Goal: Transaction & Acquisition: Purchase product/service

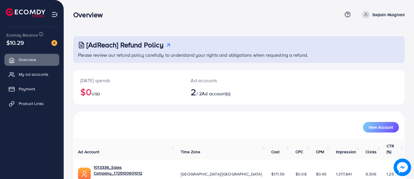
click at [381, 14] on p "Saqlain Mulghani" at bounding box center [388, 14] width 33 height 7
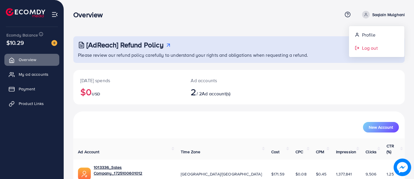
click at [362, 50] on span "Log out" at bounding box center [370, 47] width 16 height 7
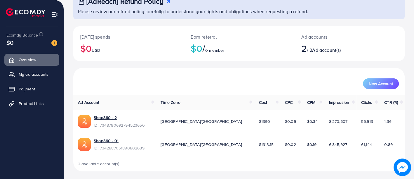
scroll to position [45, 0]
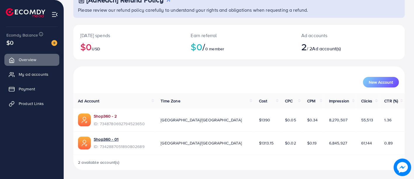
click at [107, 114] on link "Shop360 - 2" at bounding box center [105, 116] width 23 height 6
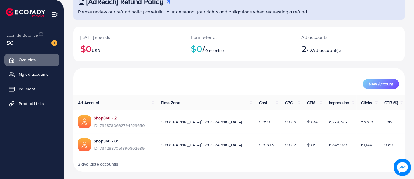
scroll to position [0, 0]
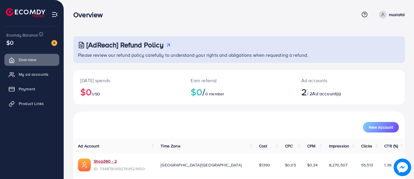
click at [391, 13] on p "mustafai" at bounding box center [397, 14] width 16 height 7
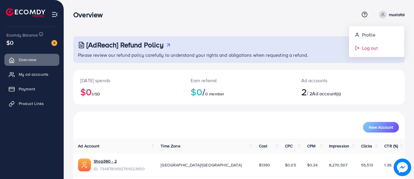
click at [363, 49] on span "Log out" at bounding box center [370, 47] width 16 height 7
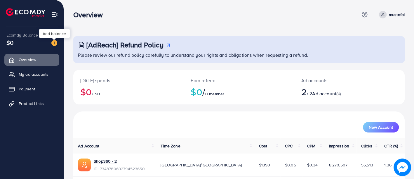
click at [56, 43] on img at bounding box center [54, 43] width 6 height 6
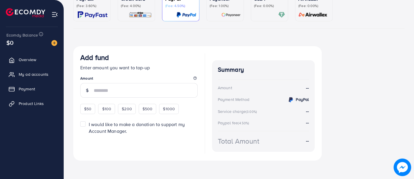
scroll to position [67, 0]
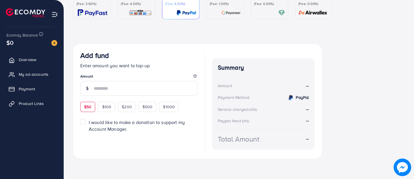
click at [88, 104] on span "$50" at bounding box center [87, 107] width 7 height 6
type input "**"
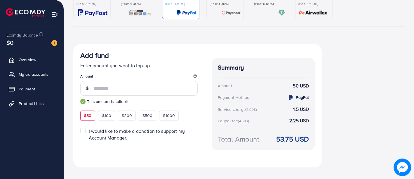
click at [95, 11] on img at bounding box center [93, 12] width 30 height 7
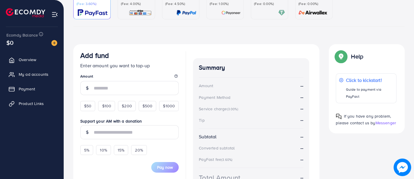
click at [86, 105] on span "$50" at bounding box center [87, 106] width 7 height 6
type input "**"
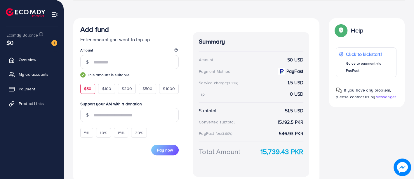
scroll to position [118, 0]
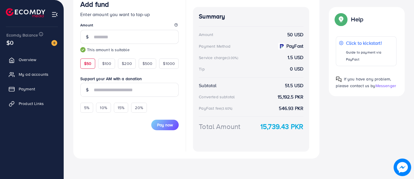
click at [290, 149] on div "Summary Amount 50 USD Payment Method PayFast Service charge (3.00%) 1.5 USD Tip…" at bounding box center [251, 79] width 116 height 144
drag, startPoint x: 282, startPoint y: 59, endPoint x: 292, endPoint y: 58, distance: 10.2
click at [292, 58] on div "Service charge (3.00%) 1.5 USD" at bounding box center [251, 57] width 105 height 7
click at [337, 153] on div "Add fund Enter amount you want to top-up Amount ** This amount is suitable $50 …" at bounding box center [239, 75] width 341 height 165
click at [93, 105] on div "5%" at bounding box center [86, 107] width 13 height 10
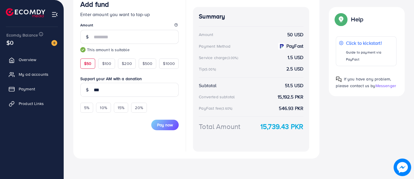
click at [96, 128] on div "Pay now" at bounding box center [129, 121] width 98 height 18
click at [114, 87] on input "***" at bounding box center [136, 90] width 85 height 14
drag, startPoint x: 114, startPoint y: 87, endPoint x: 41, endPoint y: 93, distance: 73.8
click at [41, 93] on div "Add fund Help Center Contact Support Term and policy About Us mustafai Profile …" at bounding box center [207, 30] width 414 height 297
drag, startPoint x: 96, startPoint y: 90, endPoint x: 76, endPoint y: 88, distance: 20.0
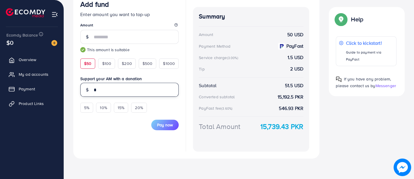
click at [76, 88] on div "Add fund Enter amount you want to top-up Amount ** This amount is suitable $50 …" at bounding box center [196, 75] width 246 height 165
click at [104, 120] on div "Pay now" at bounding box center [129, 121] width 98 height 18
drag, startPoint x: 100, startPoint y: 91, endPoint x: 87, endPoint y: 90, distance: 13.3
click at [87, 90] on div "*" at bounding box center [129, 90] width 98 height 14
type input "*"
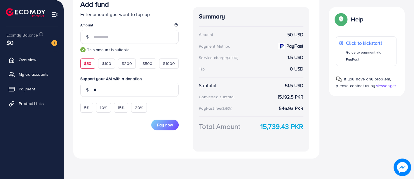
click at [107, 134] on div "Add fund Enter amount you want to top-up Amount ** This amount is suitable $50 …" at bounding box center [129, 75] width 98 height 151
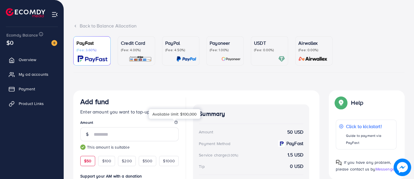
click at [174, 120] on icon at bounding box center [176, 122] width 4 height 4
